Goal: Navigation & Orientation: Go to known website

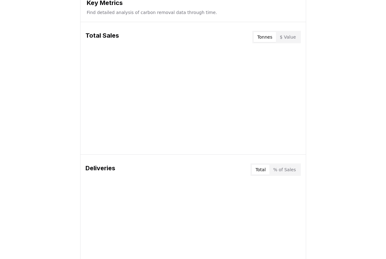
scroll to position [297, 0]
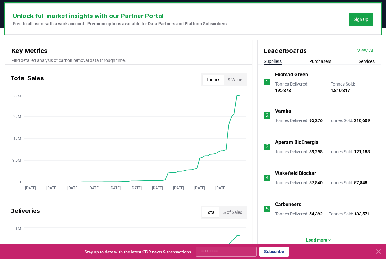
scroll to position [187, 0]
